Goal: Find specific page/section: Find specific page/section

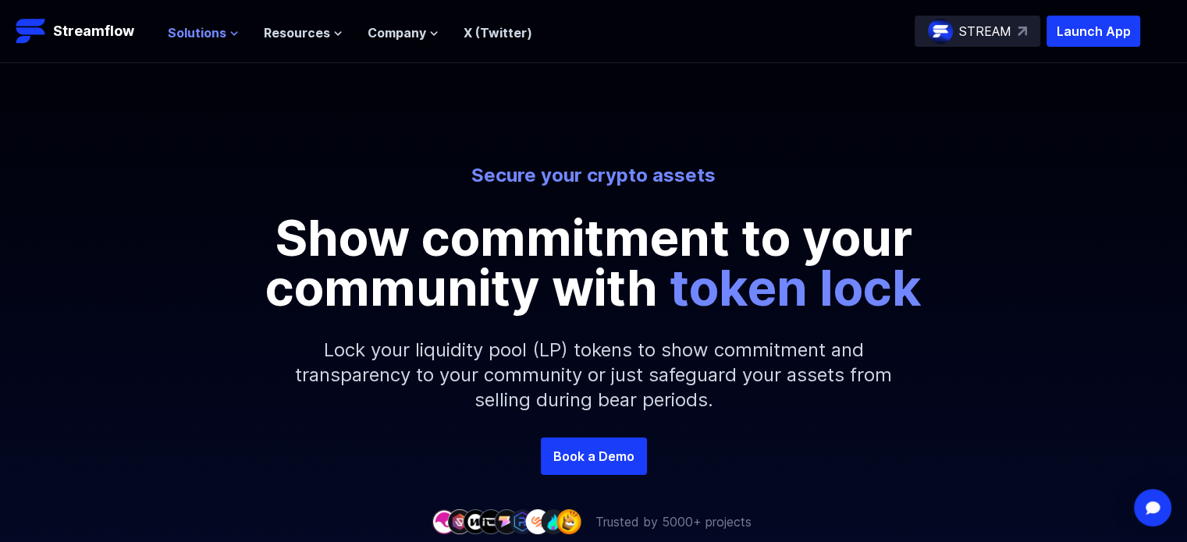
click at [198, 34] on span "Solutions" at bounding box center [197, 32] width 59 height 19
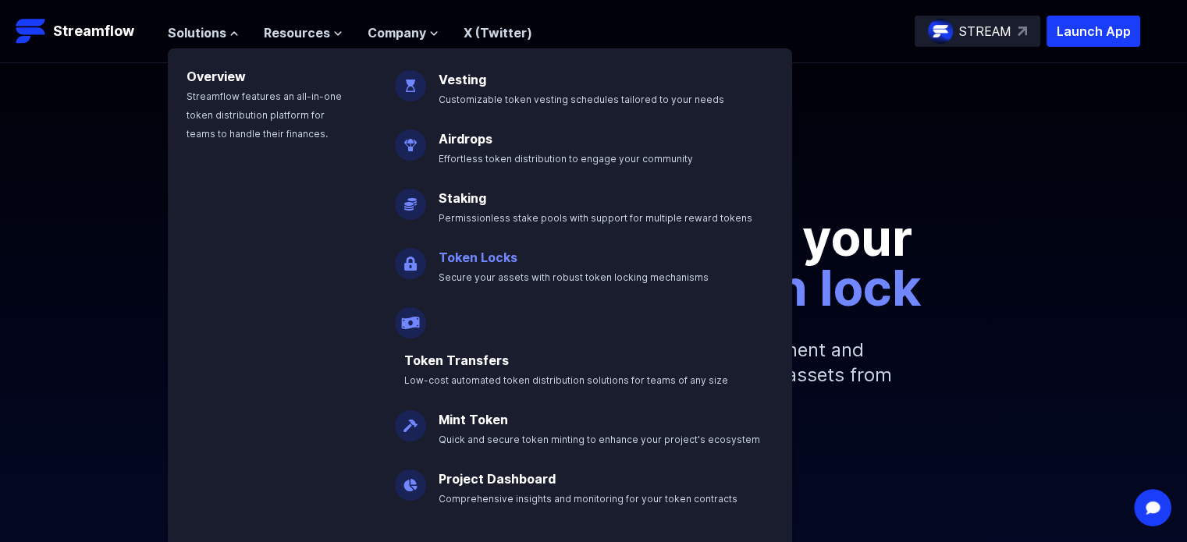
click at [491, 260] on link "Token Locks" at bounding box center [478, 258] width 79 height 16
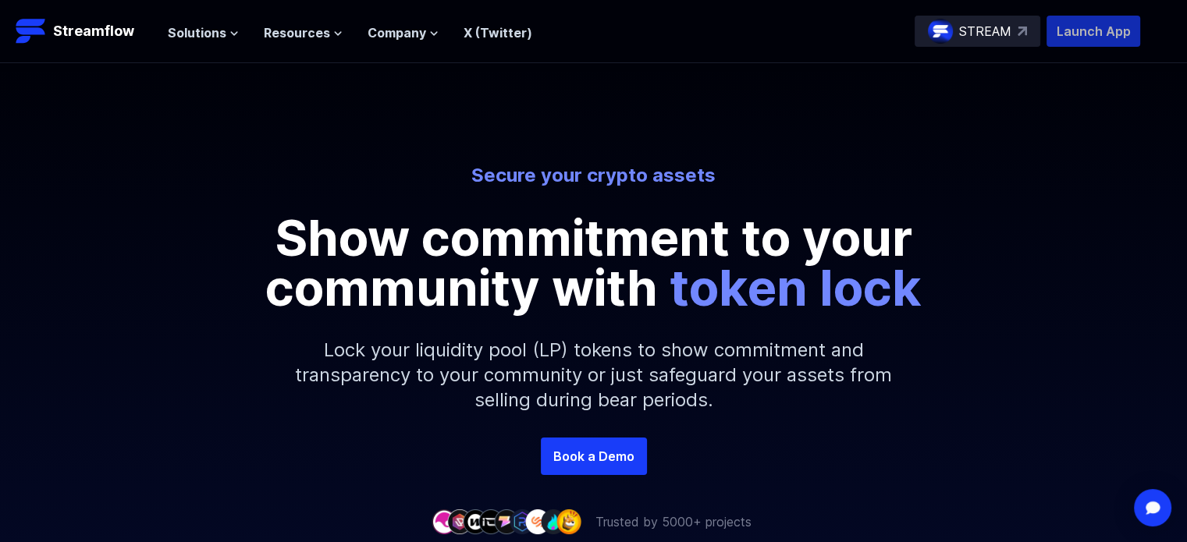
click at [1073, 24] on p "Launch App" at bounding box center [1093, 31] width 94 height 31
